Goal: Information Seeking & Learning: Learn about a topic

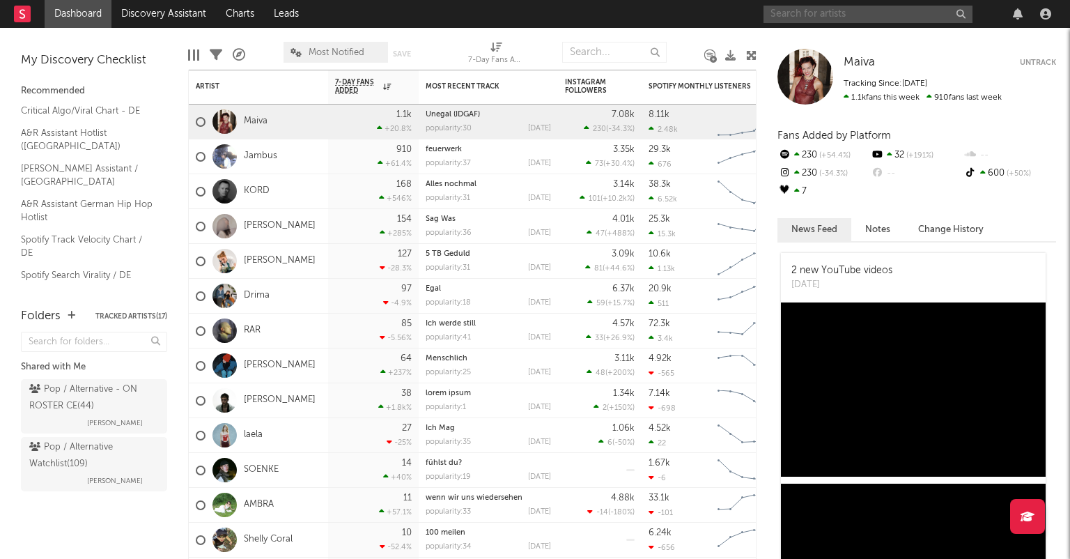
click at [873, 12] on input "text" at bounding box center [867, 14] width 209 height 17
type input "x"
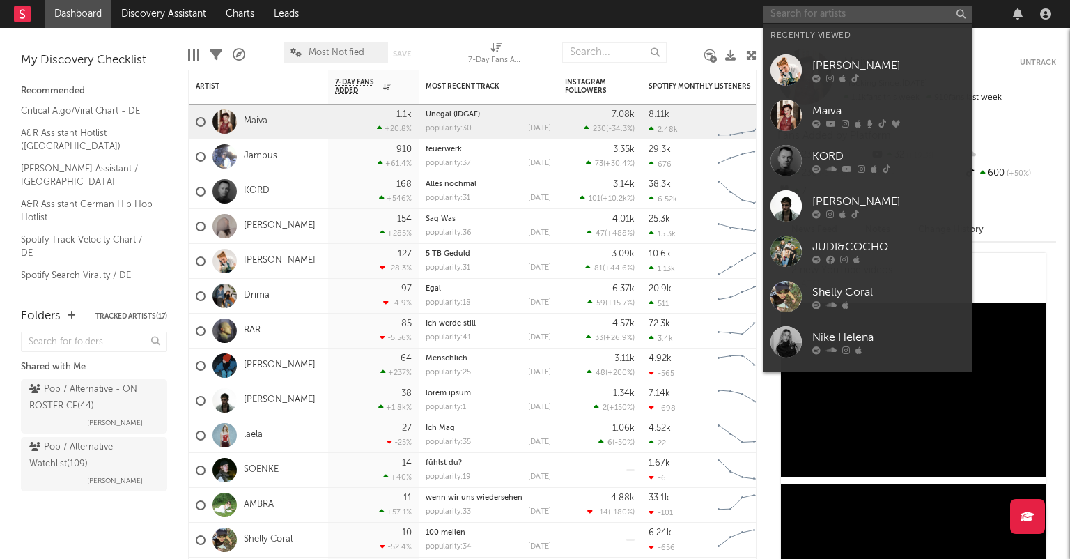
type input "c"
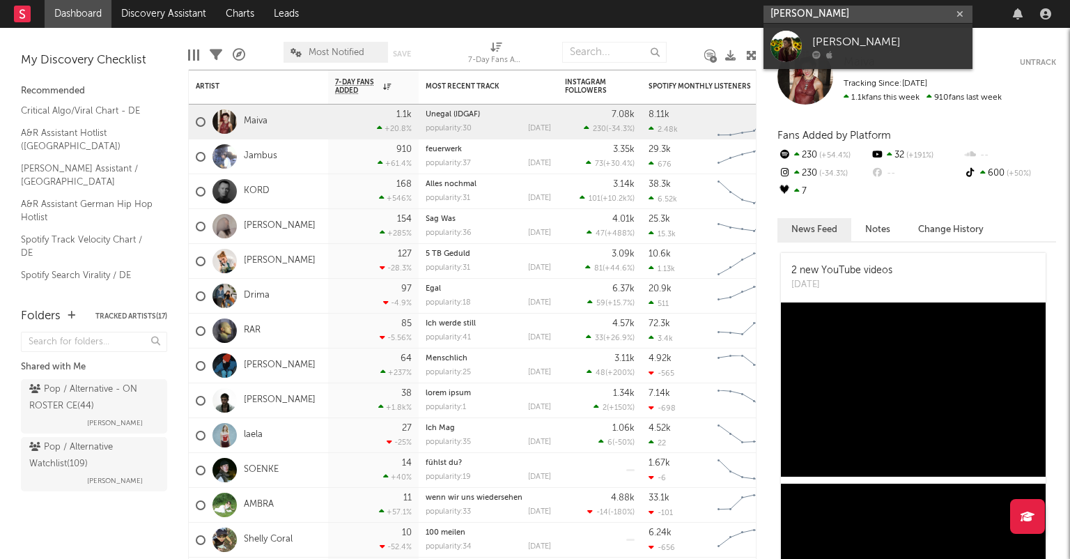
type input "[PERSON_NAME]"
click at [894, 59] on link "[PERSON_NAME]" at bounding box center [867, 46] width 209 height 45
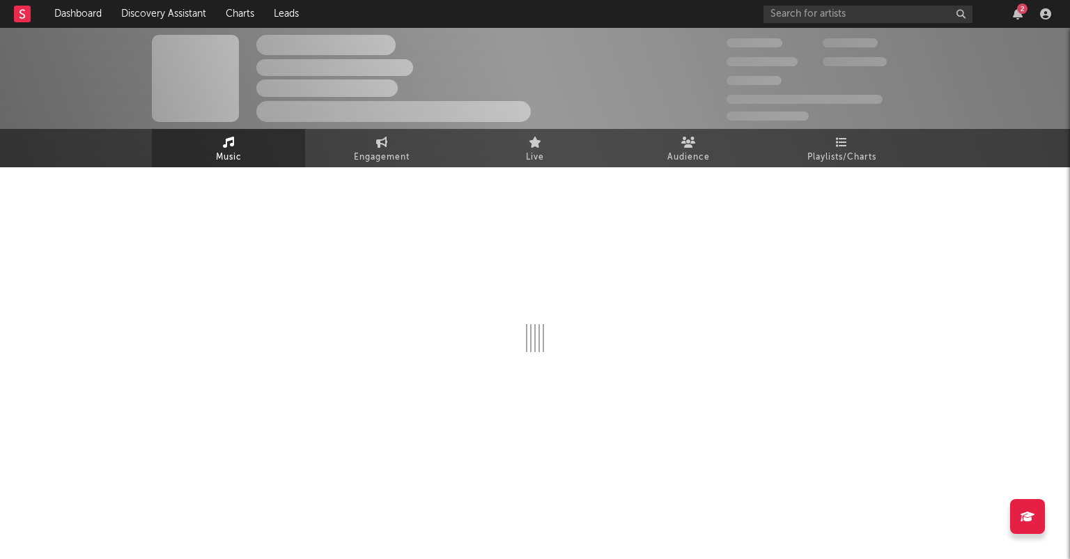
select select "1w"
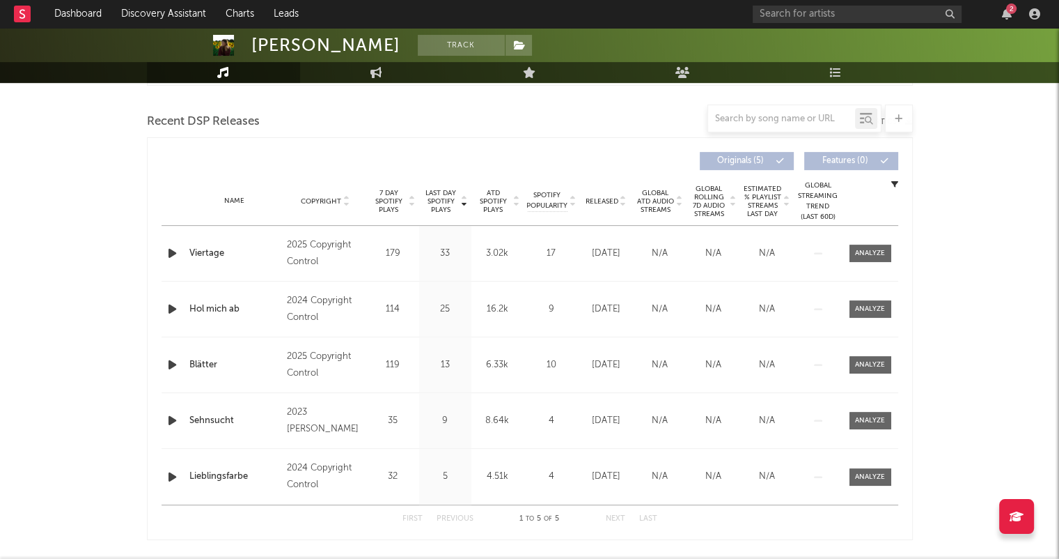
scroll to position [447, 0]
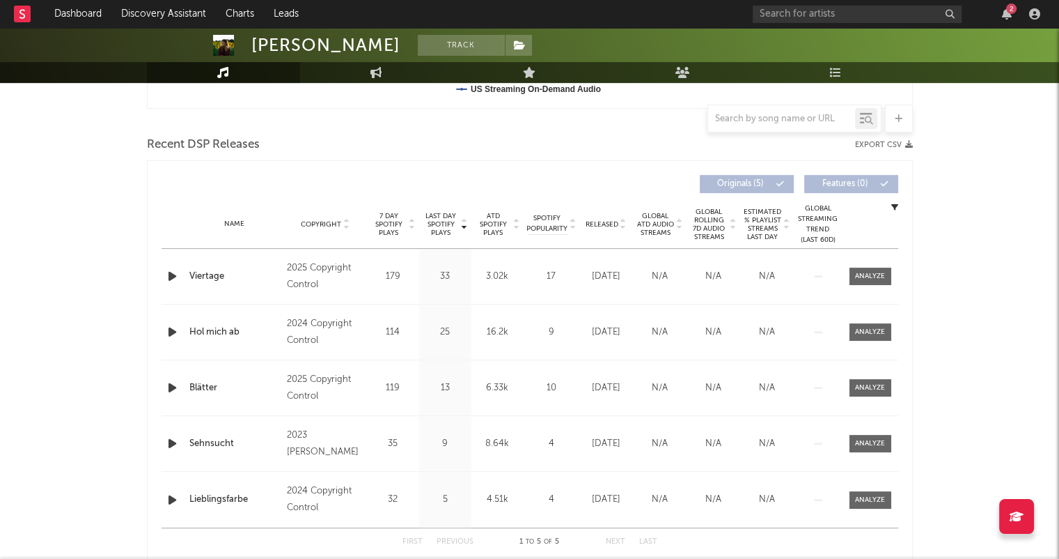
click at [624, 226] on icon at bounding box center [623, 227] width 7 height 6
click at [789, 14] on input "text" at bounding box center [857, 14] width 209 height 17
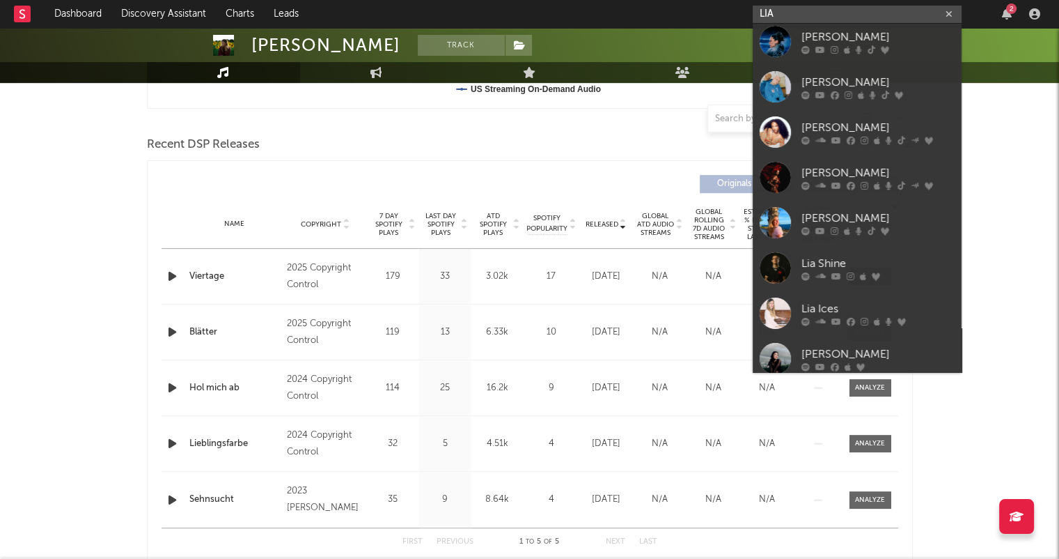
scroll to position [0, 0]
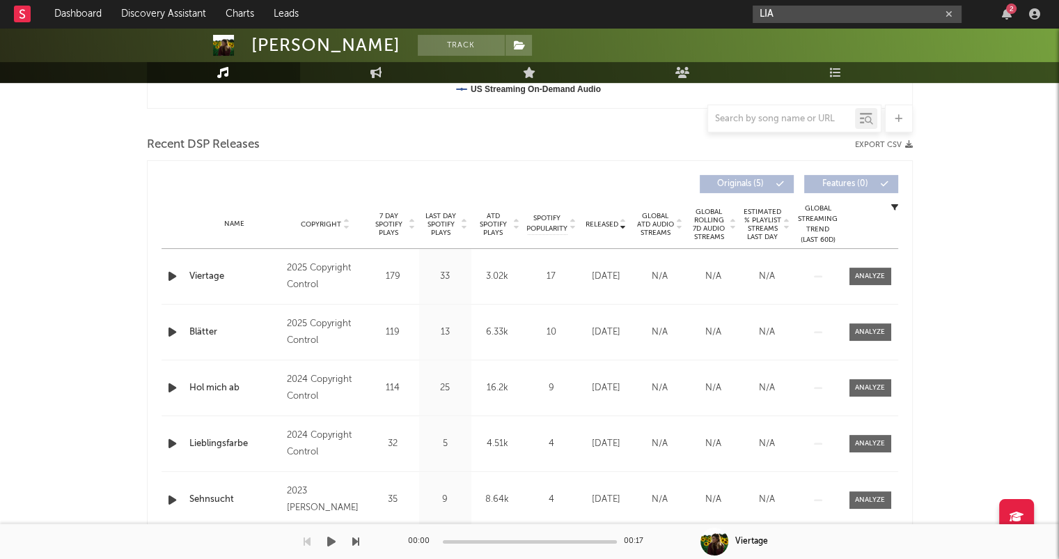
type input "LIA"
click at [952, 15] on icon "button" at bounding box center [949, 14] width 7 height 9
click at [1013, 7] on div "2" at bounding box center [1011, 8] width 10 height 10
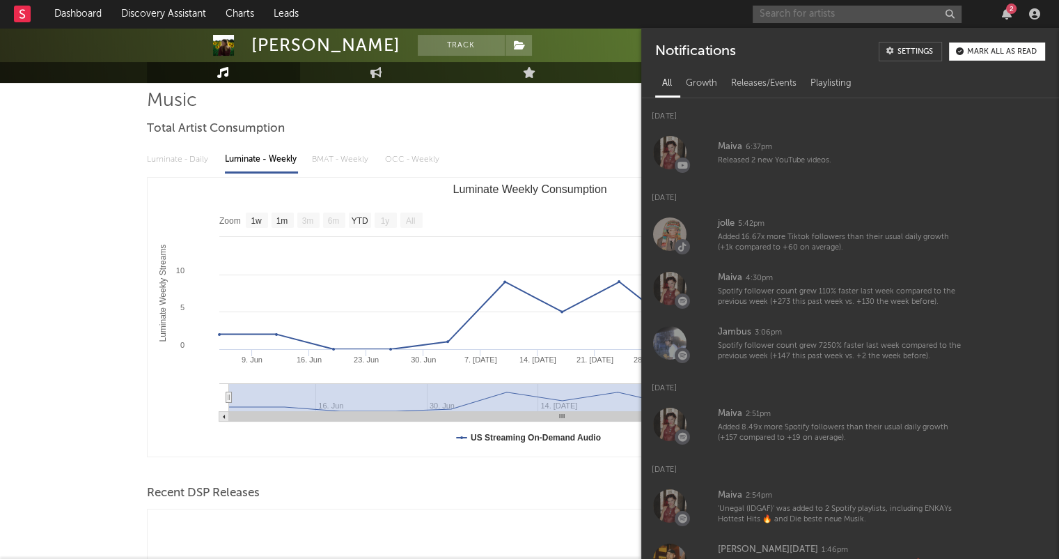
click at [1013, 12] on div "2" at bounding box center [1011, 8] width 10 height 10
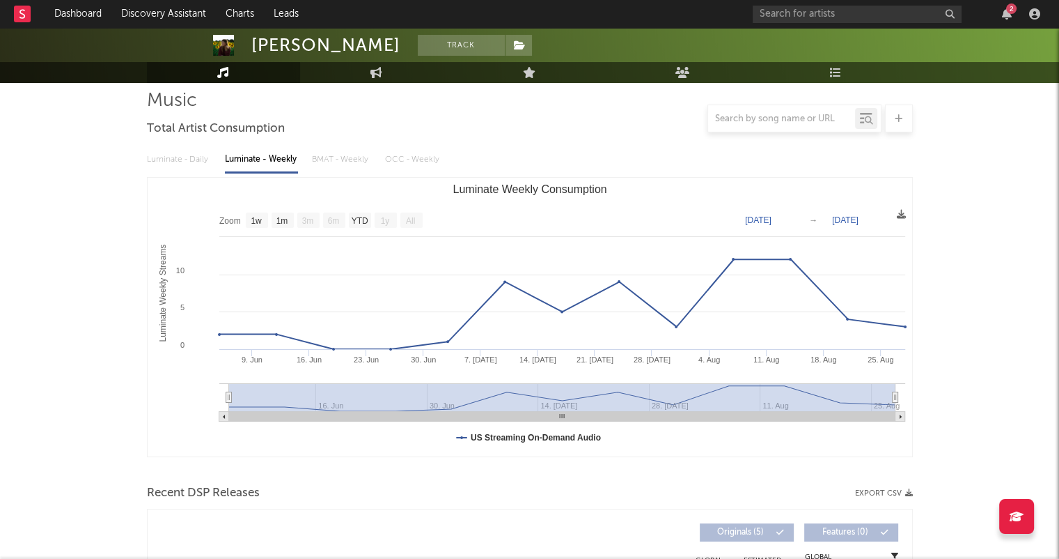
click at [1013, 14] on div "2" at bounding box center [1007, 13] width 21 height 11
click at [1012, 15] on div "2" at bounding box center [1007, 13] width 21 height 11
click at [1009, 15] on icon "button" at bounding box center [1007, 13] width 10 height 11
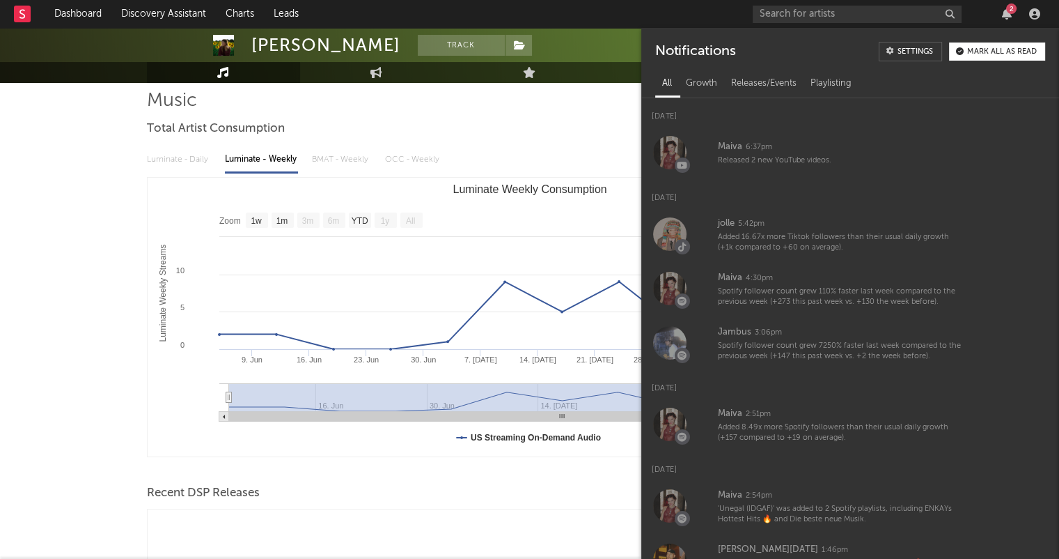
click at [990, 45] on button "Mark all as read" at bounding box center [997, 51] width 96 height 18
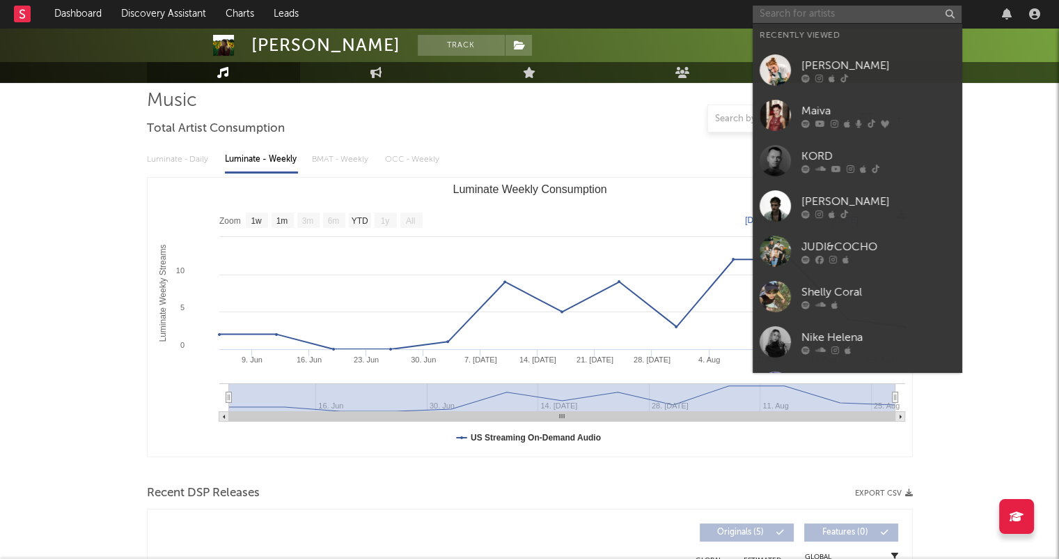
click at [846, 20] on input "text" at bounding box center [857, 14] width 209 height 17
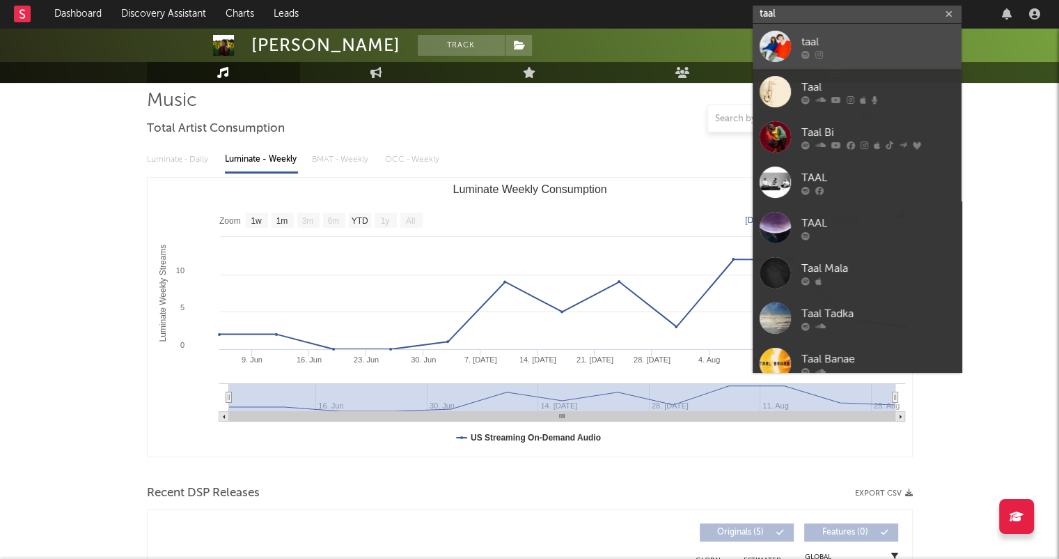
type input "taal"
click at [893, 38] on div "taal" at bounding box center [878, 41] width 153 height 17
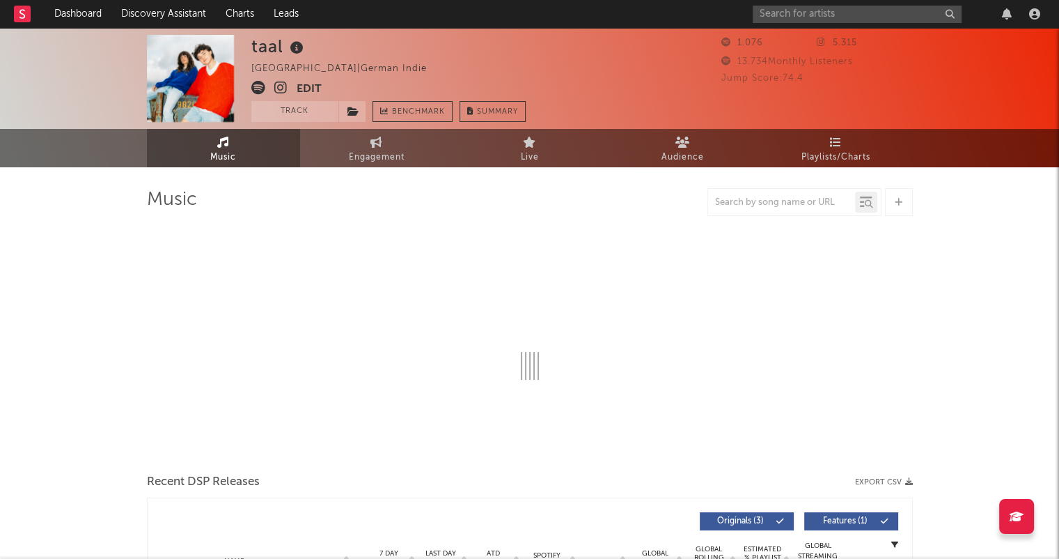
select select "1w"
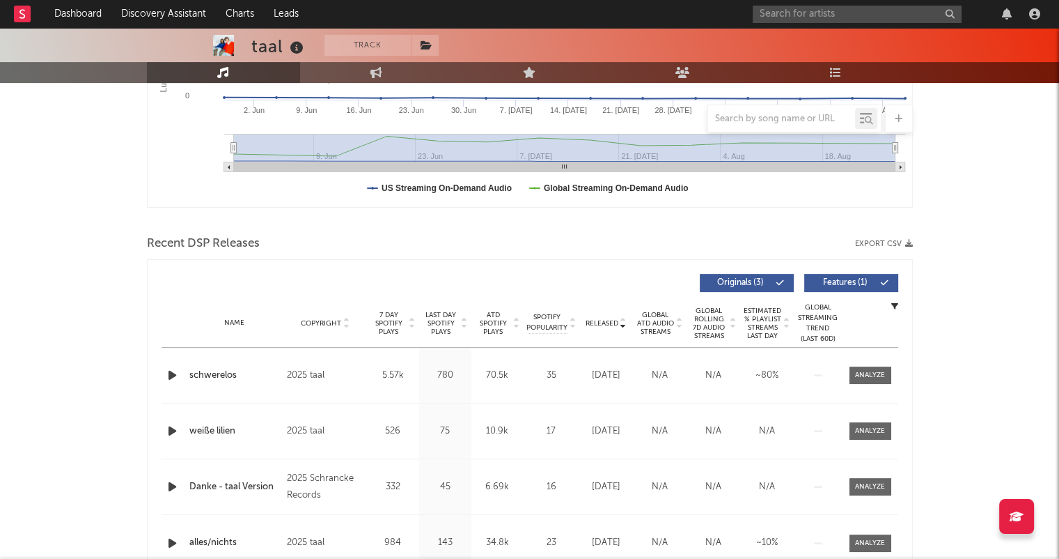
scroll to position [418, 0]
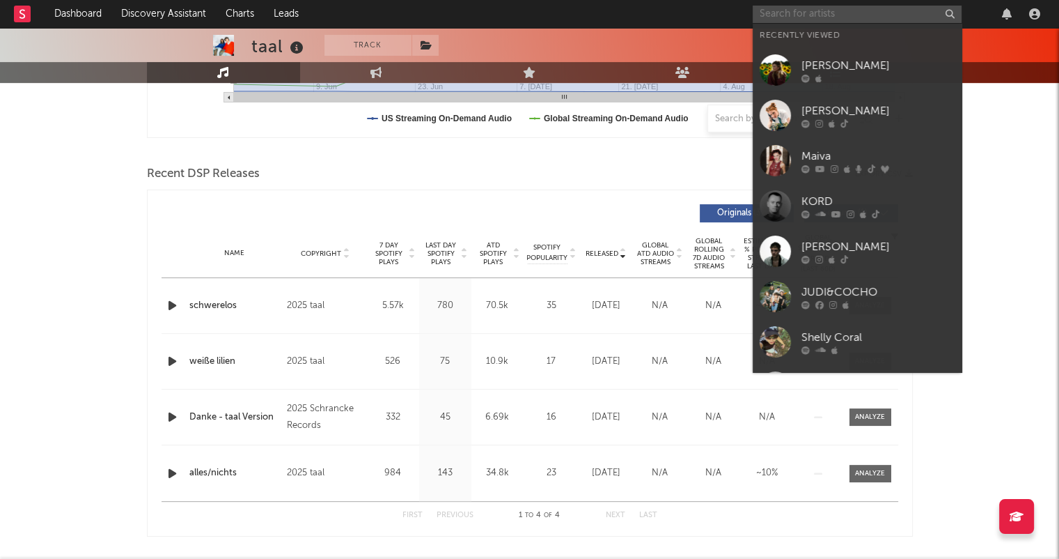
click at [816, 17] on input "text" at bounding box center [857, 14] width 209 height 17
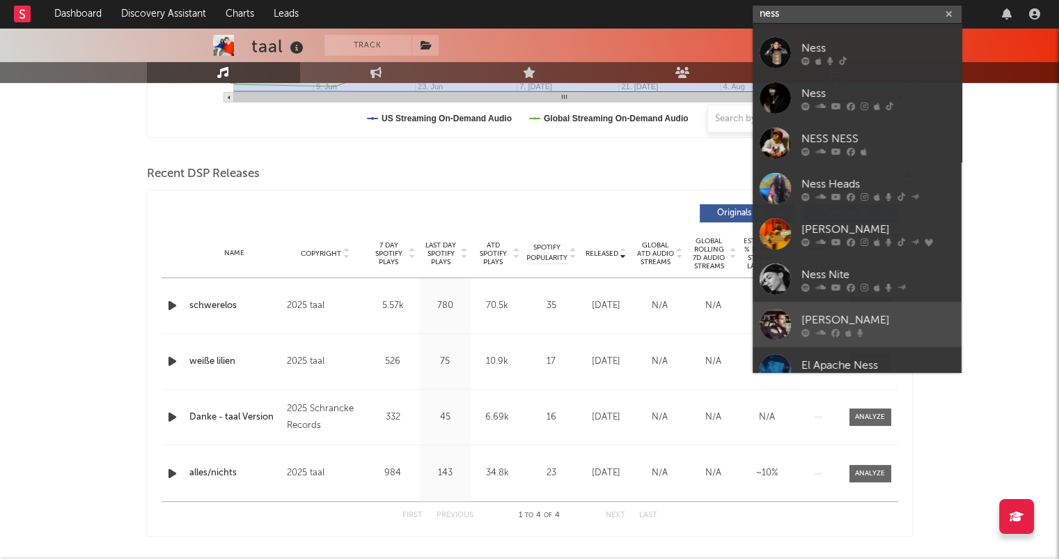
scroll to position [0, 0]
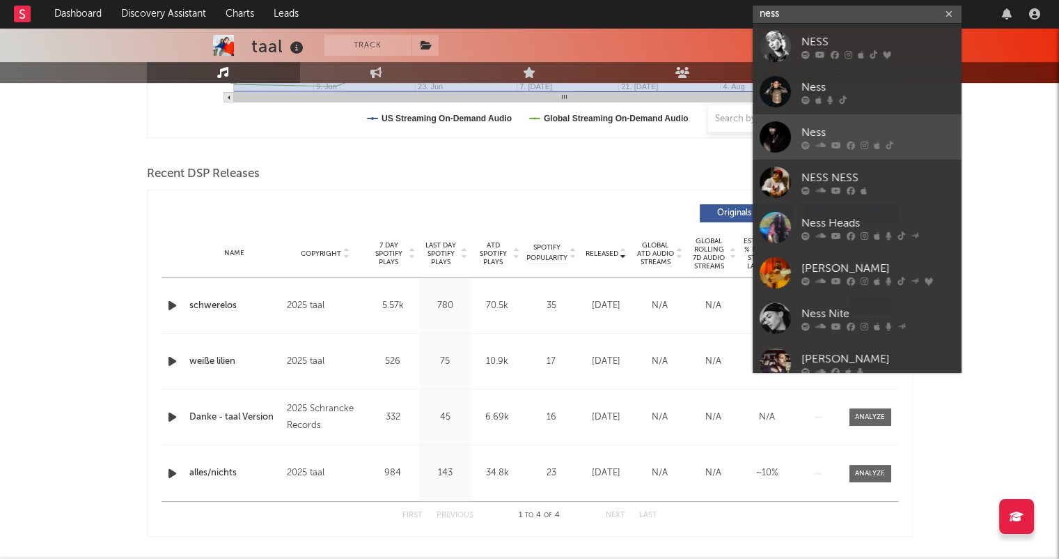
type input "ness"
click at [866, 124] on div "Ness" at bounding box center [878, 132] width 153 height 17
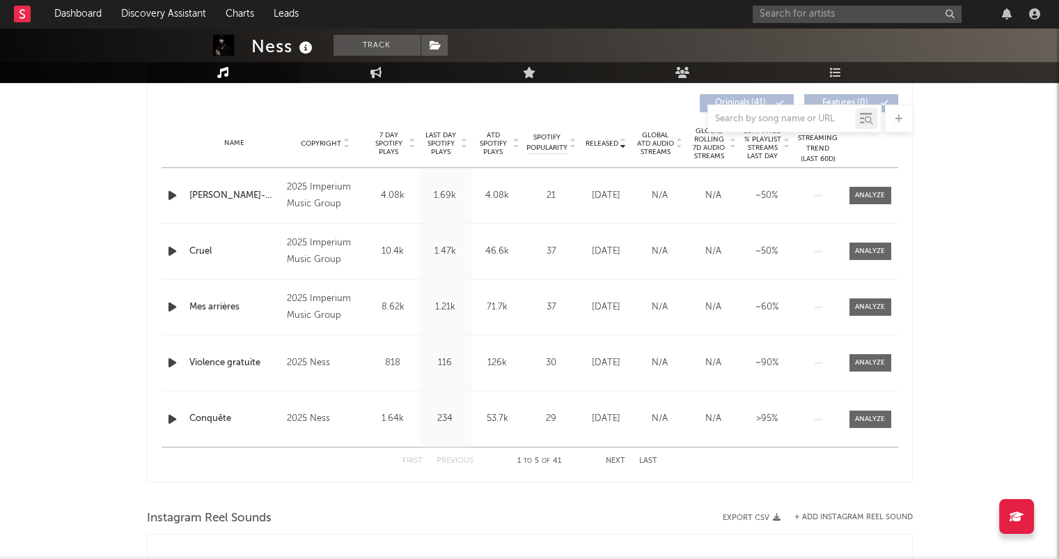
select select "1w"
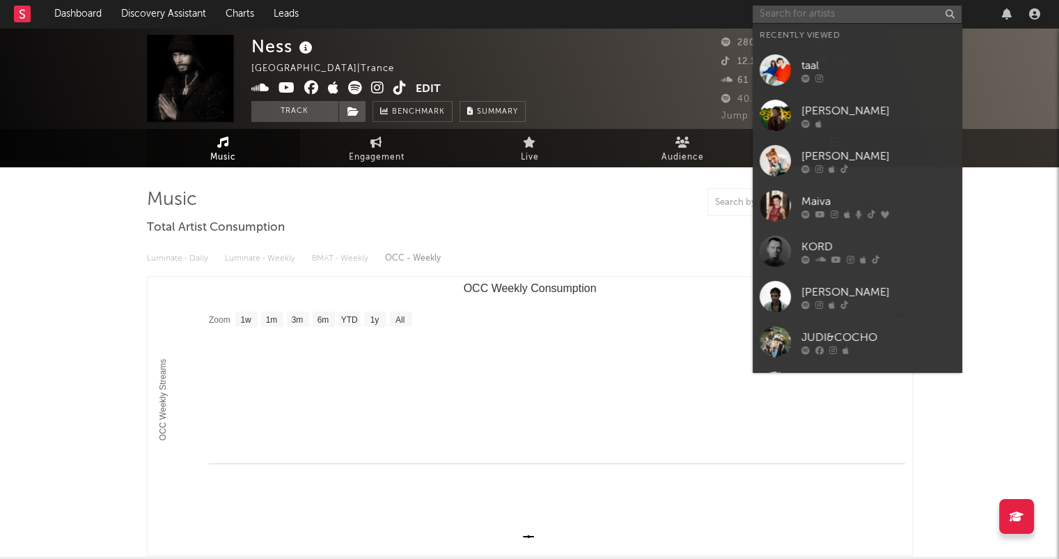
click at [807, 17] on input "text" at bounding box center [857, 14] width 209 height 17
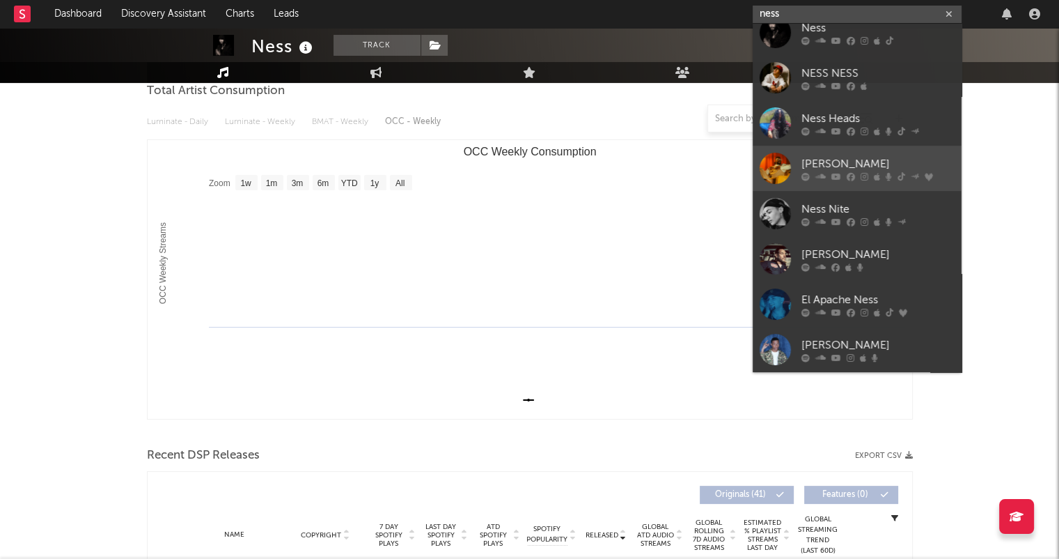
scroll to position [139, 0]
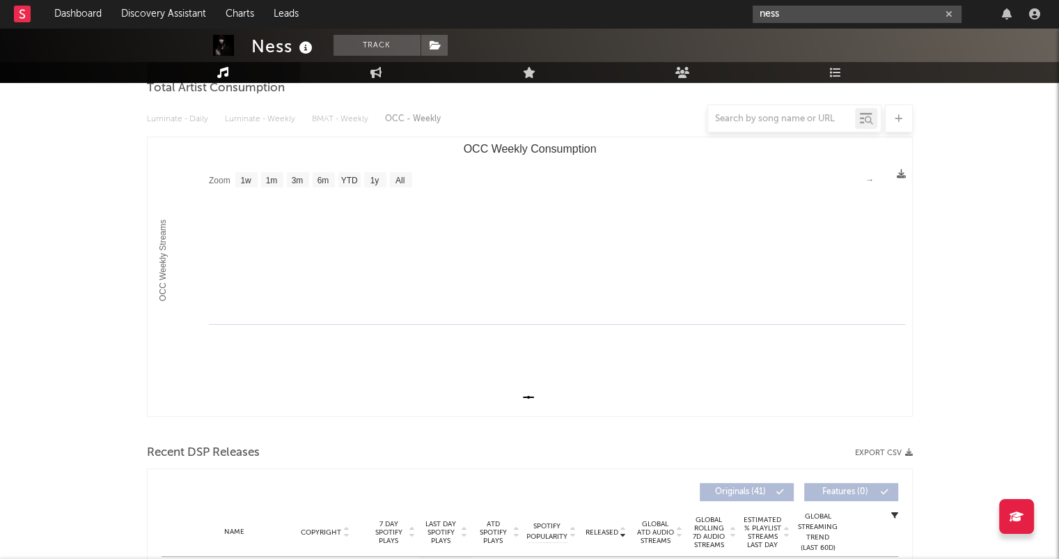
type input "ness"
click at [951, 13] on icon "button" at bounding box center [949, 14] width 7 height 9
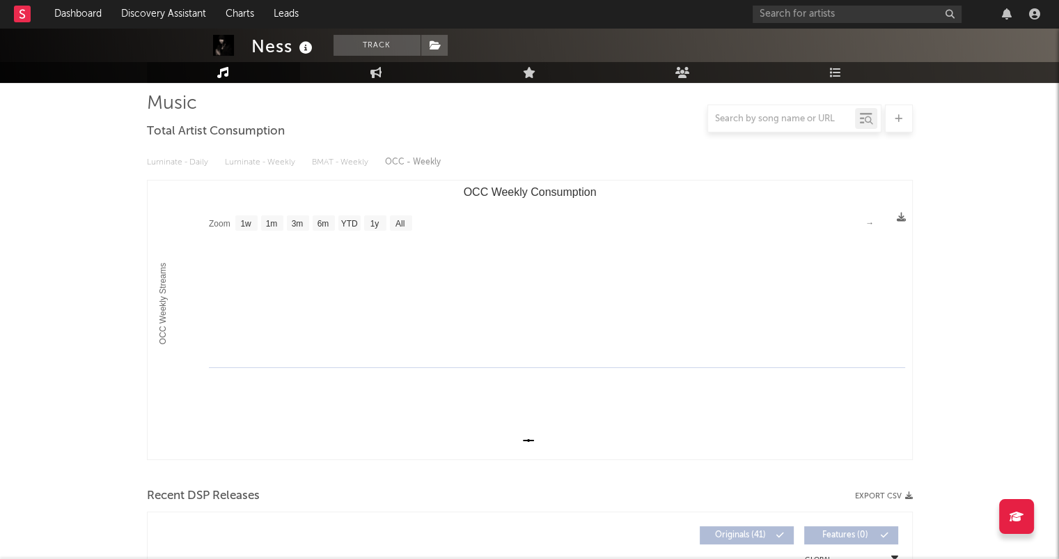
scroll to position [0, 0]
